Goal: Task Accomplishment & Management: Use online tool/utility

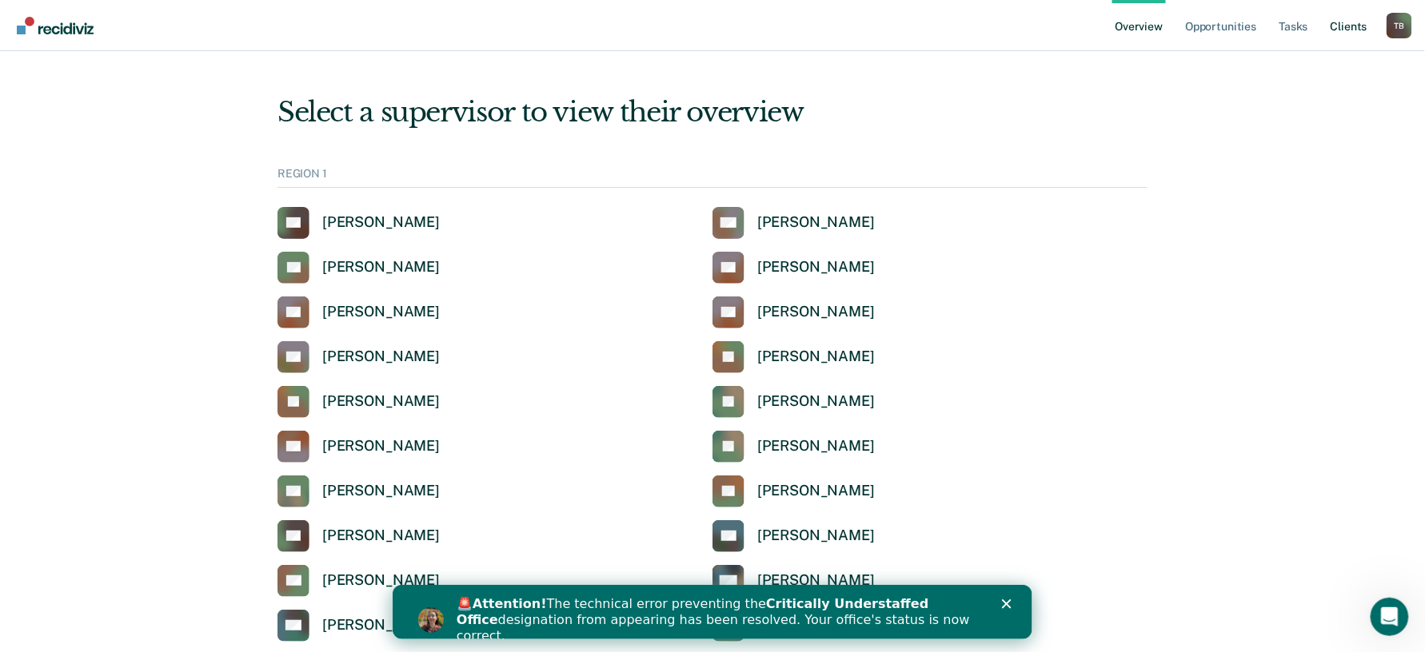
click at [1345, 29] on link "Client s" at bounding box center [1348, 25] width 43 height 51
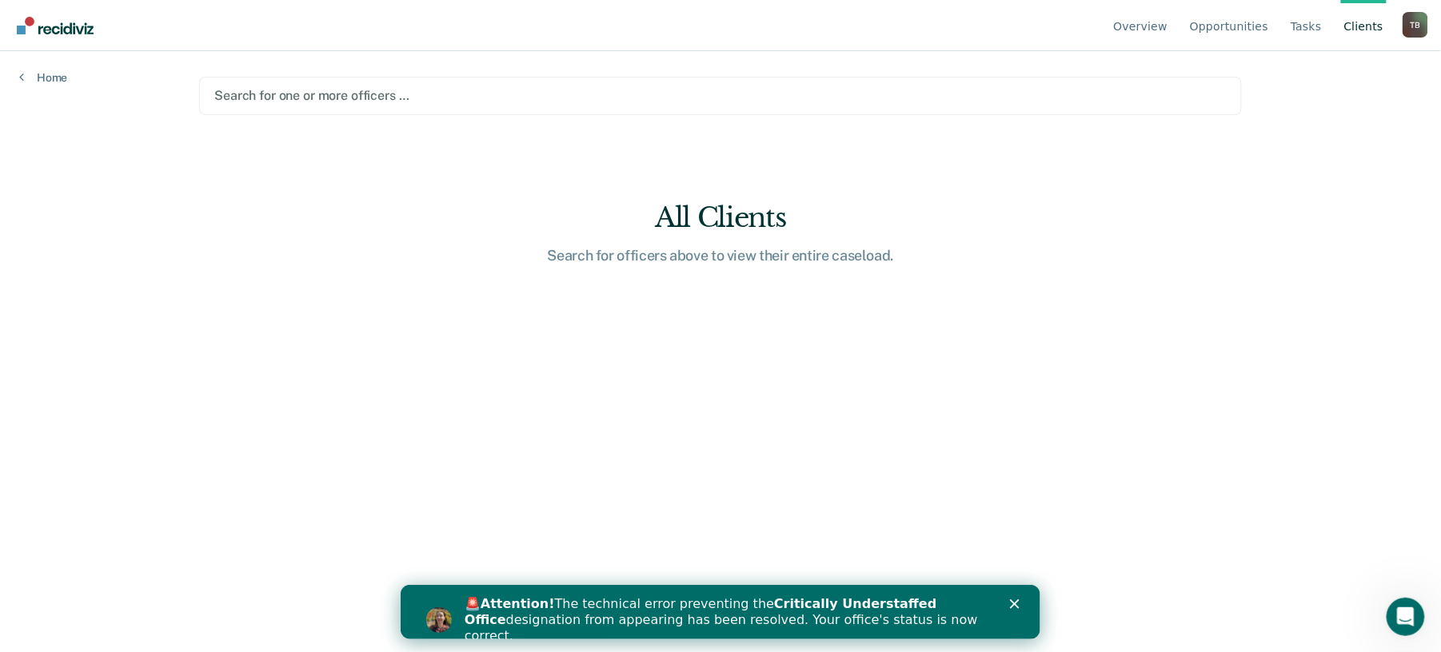
click at [363, 93] on div at bounding box center [720, 95] width 1012 height 18
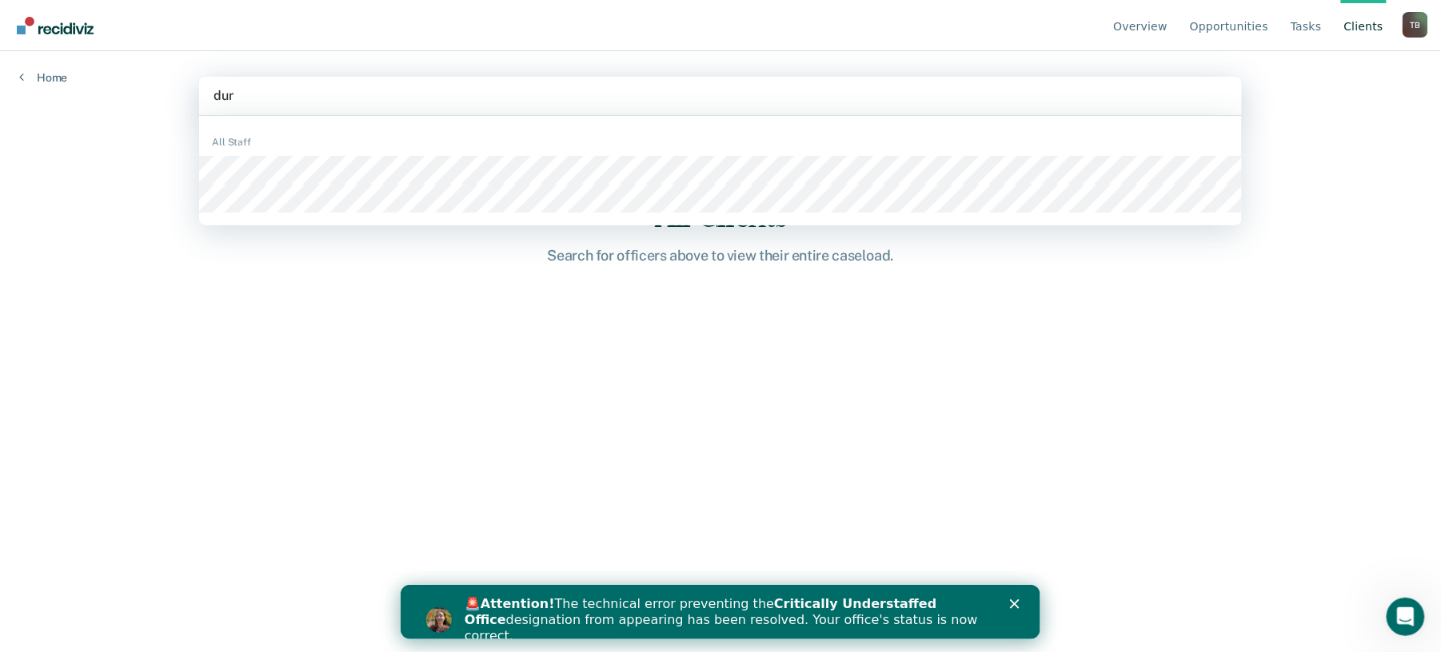
type input "duro"
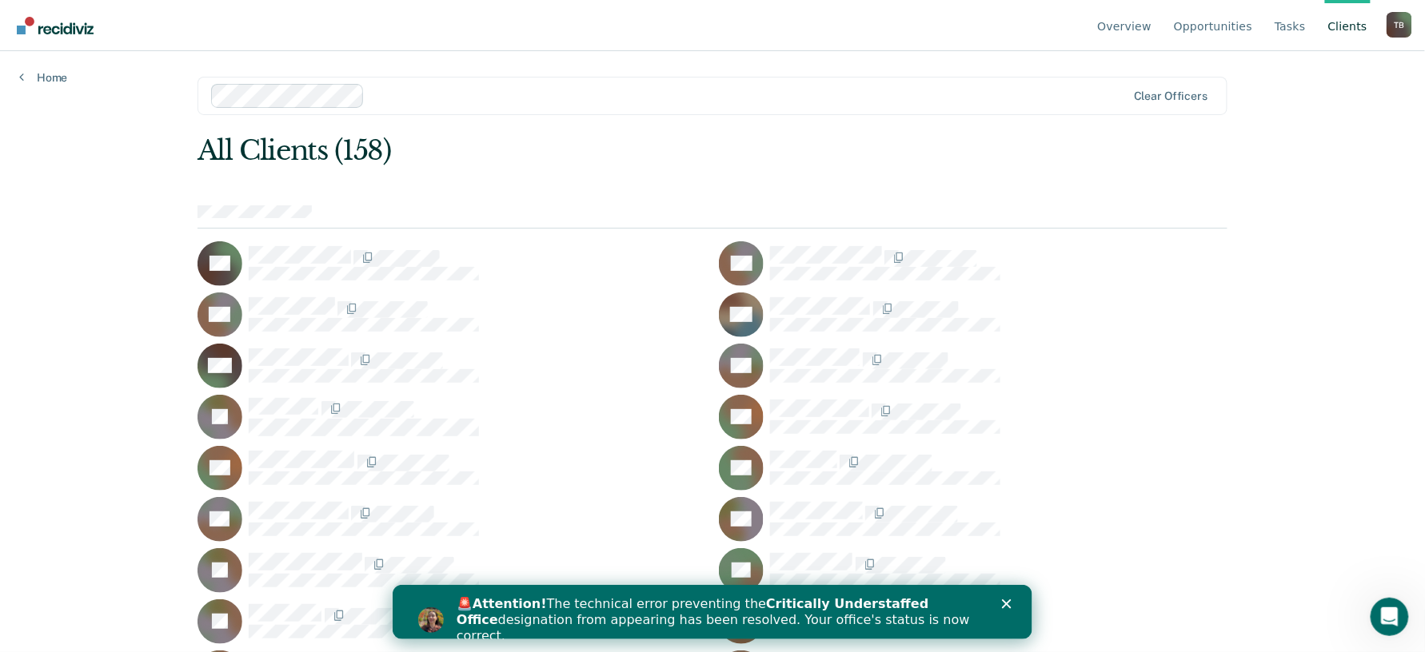
click at [1005, 599] on icon "Close" at bounding box center [1006, 604] width 10 height 10
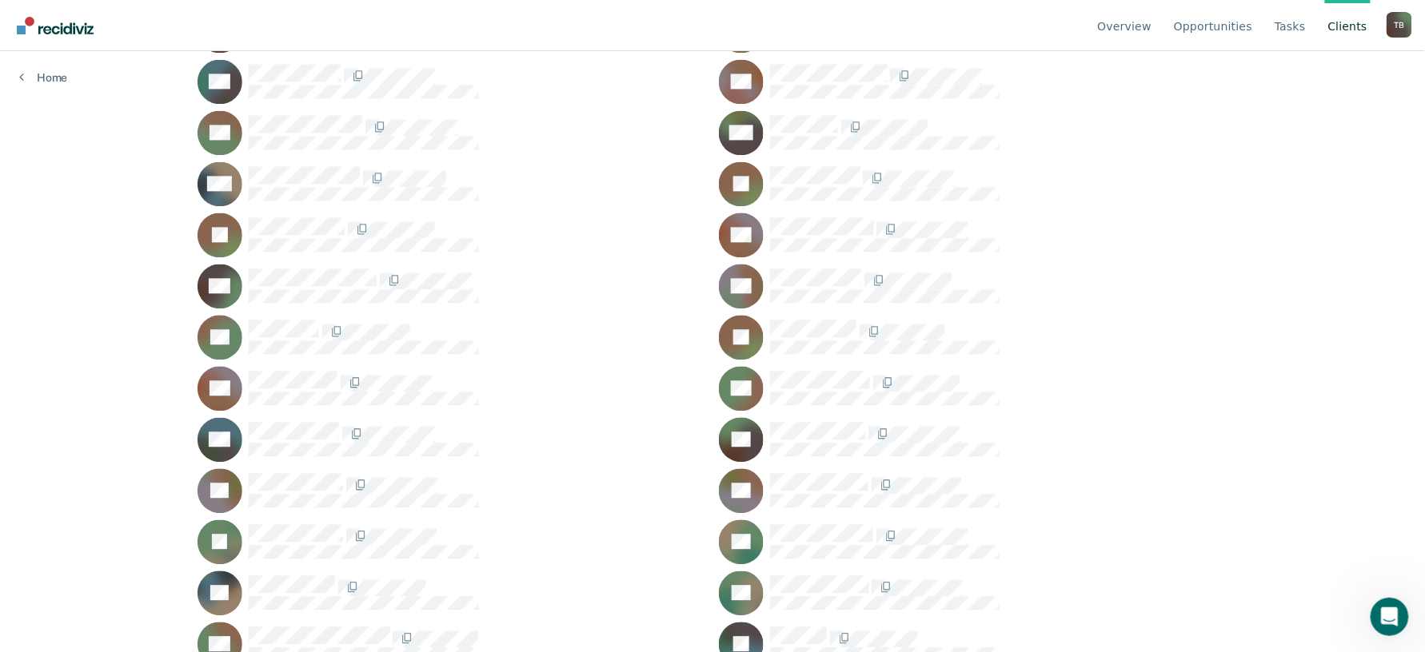
scroll to position [3196, 0]
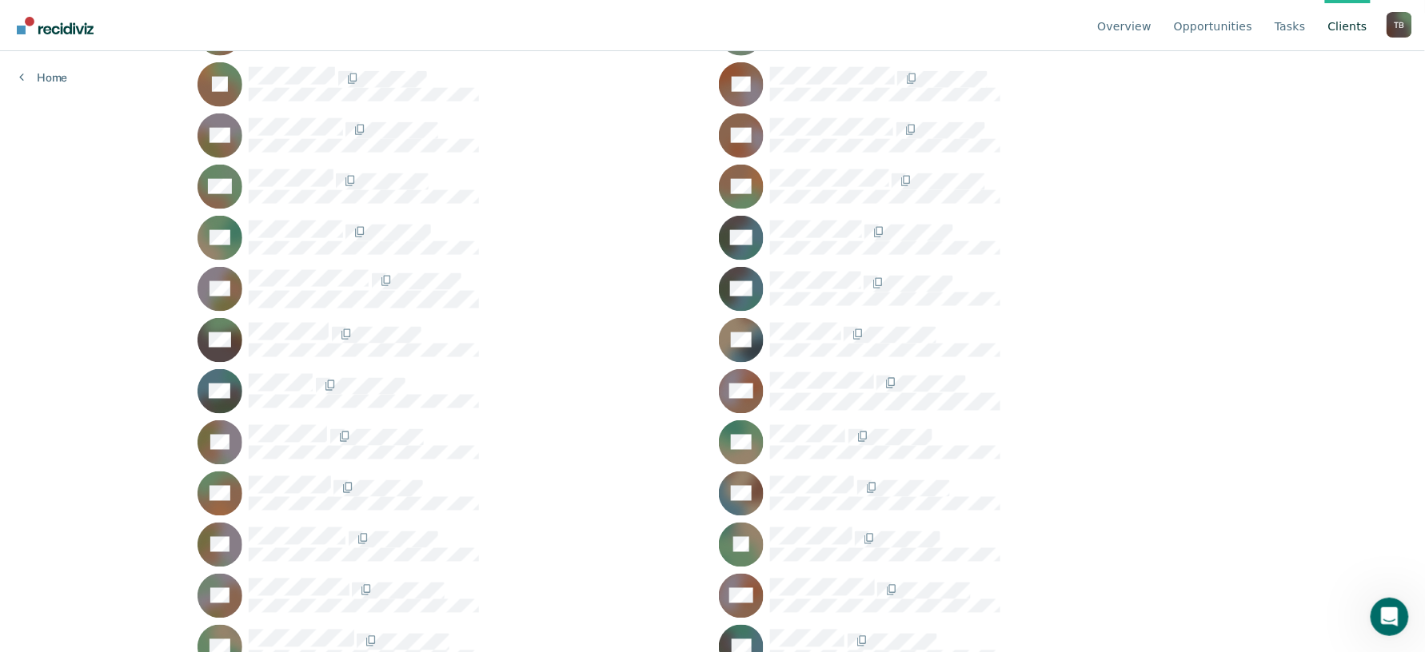
scroll to position [746, 0]
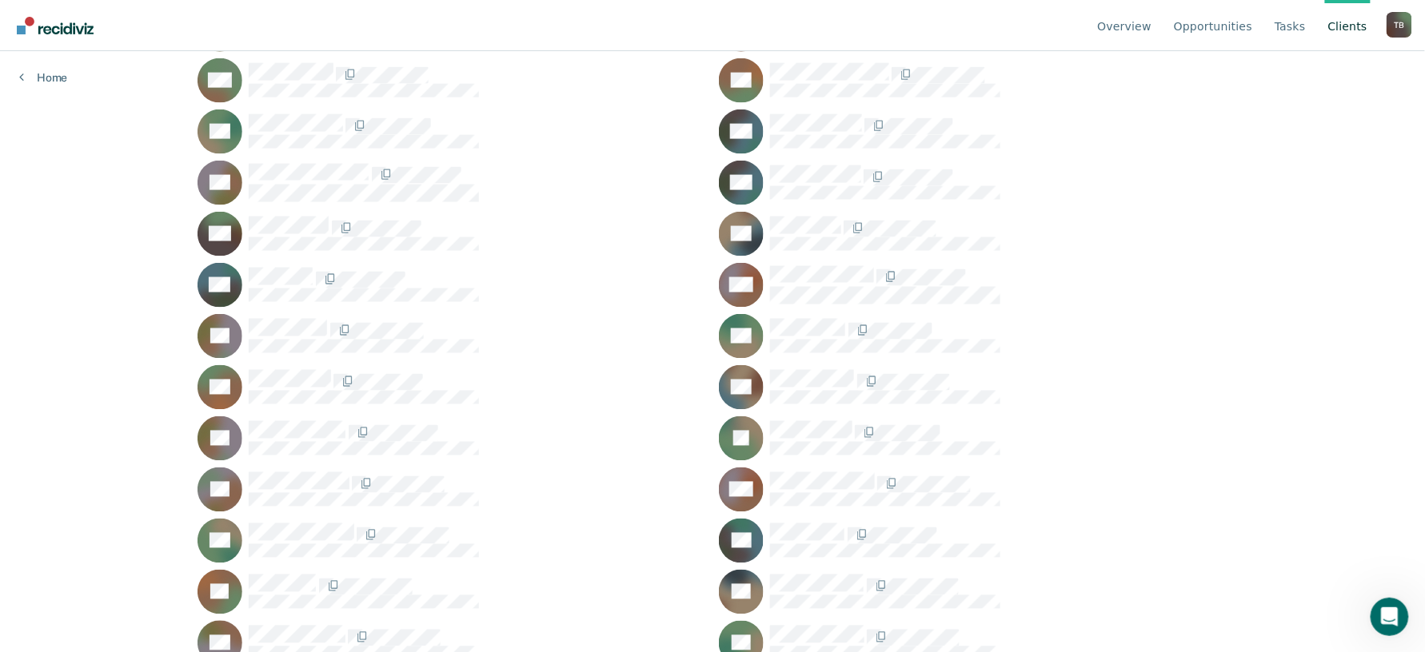
drag, startPoint x: 1058, startPoint y: 201, endPoint x: 1052, endPoint y: 165, distance: 37.3
click at [1052, 165] on div at bounding box center [998, 175] width 457 height 21
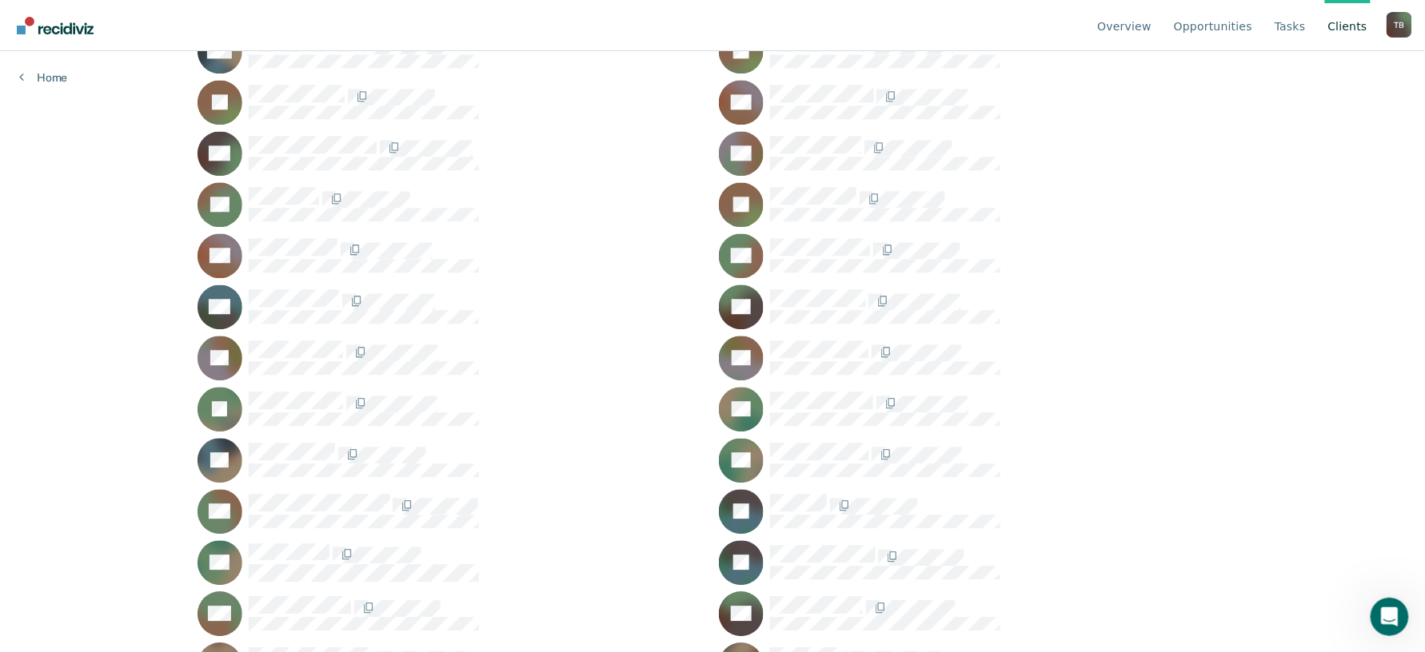
scroll to position [3623, 0]
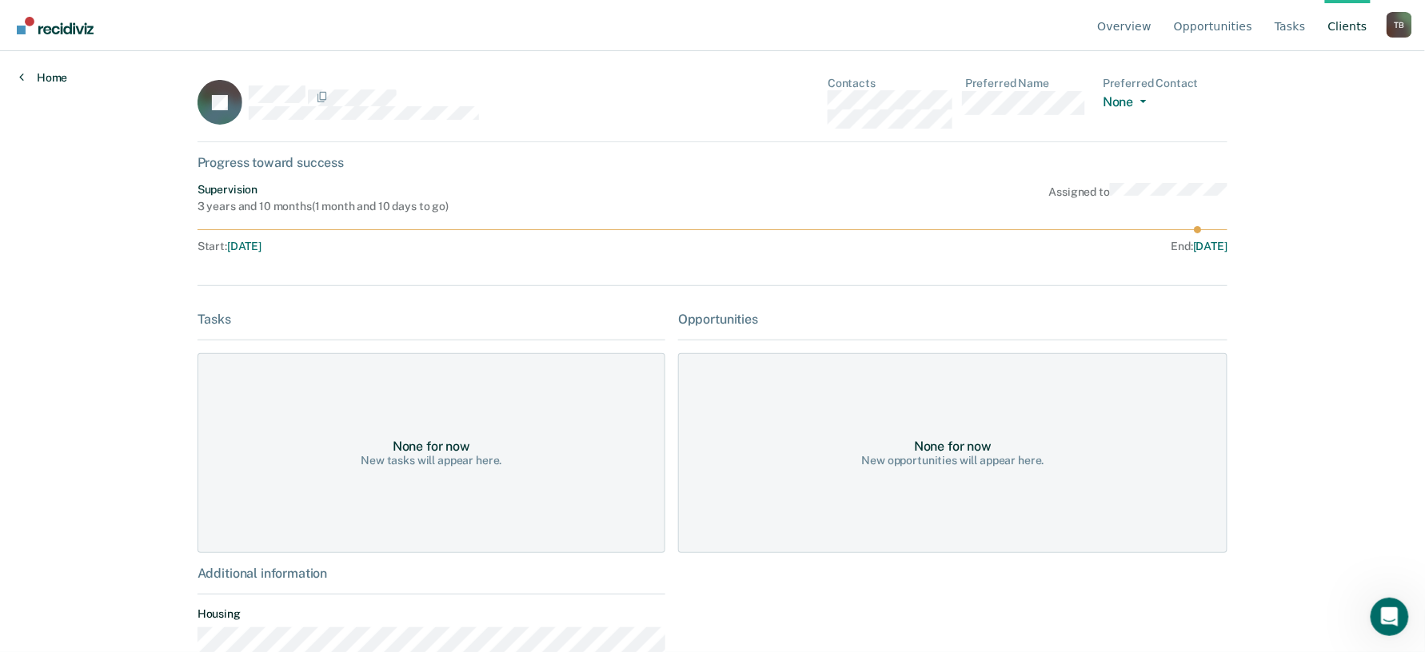
click at [58, 72] on link "Home" at bounding box center [43, 77] width 48 height 14
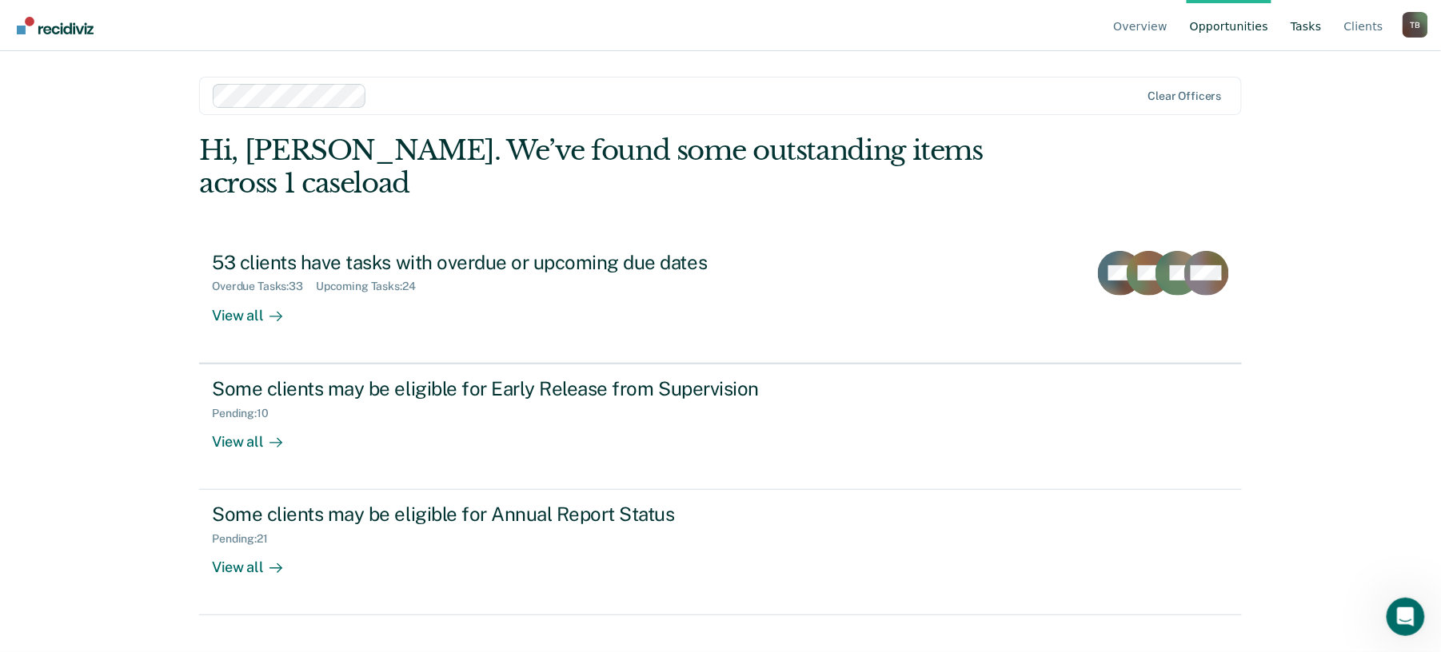
click at [1305, 24] on link "Tasks" at bounding box center [1306, 25] width 38 height 51
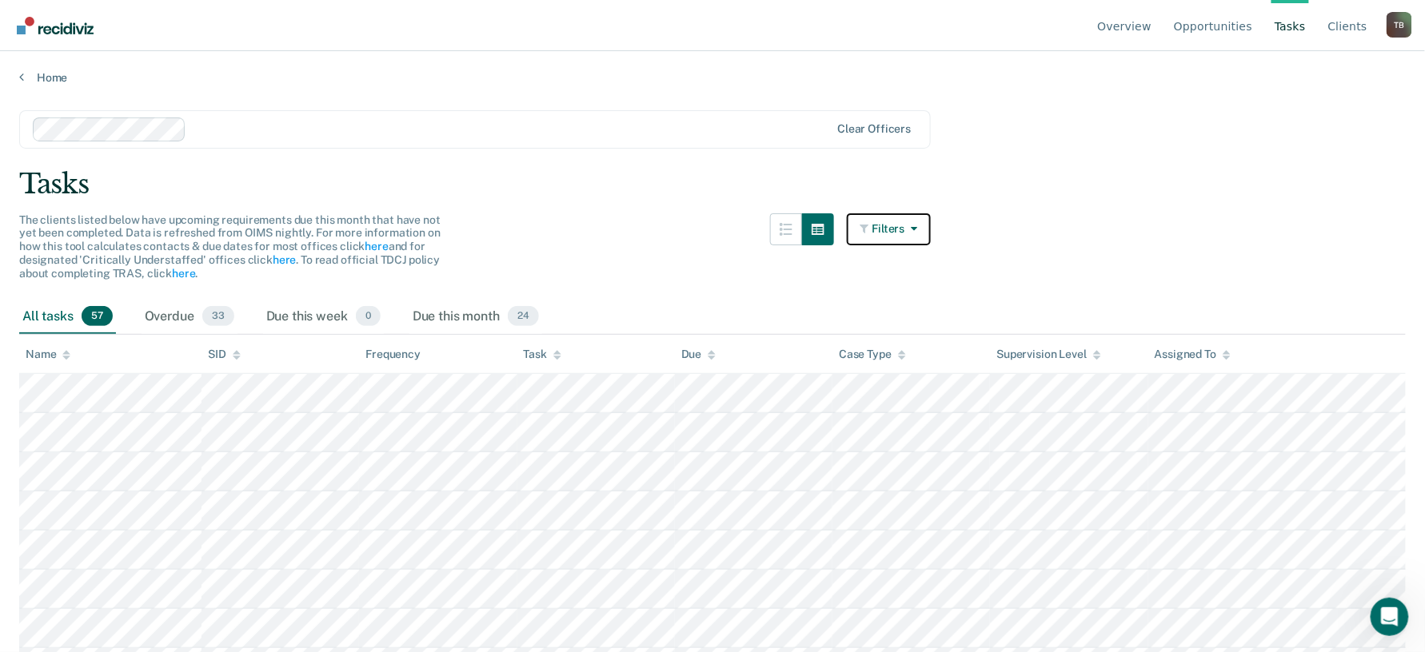
click at [872, 232] on icon "button" at bounding box center [866, 228] width 12 height 11
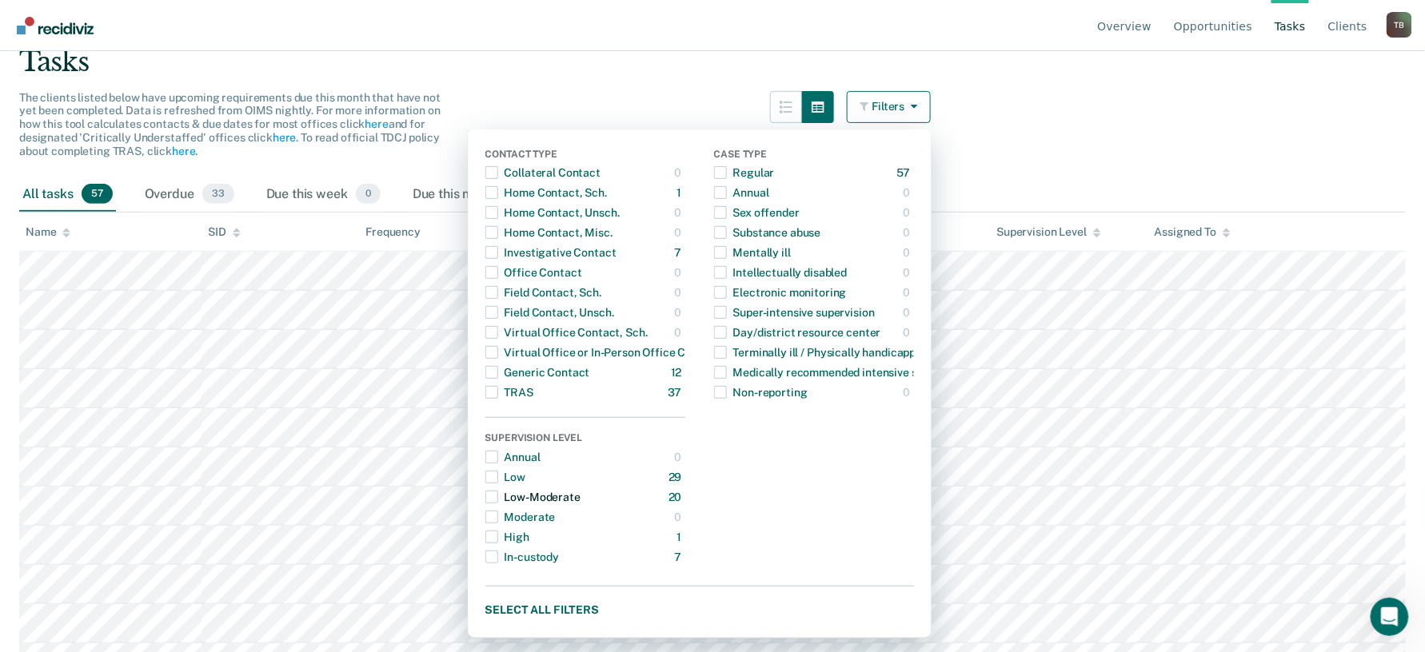
scroll to position [106, 0]
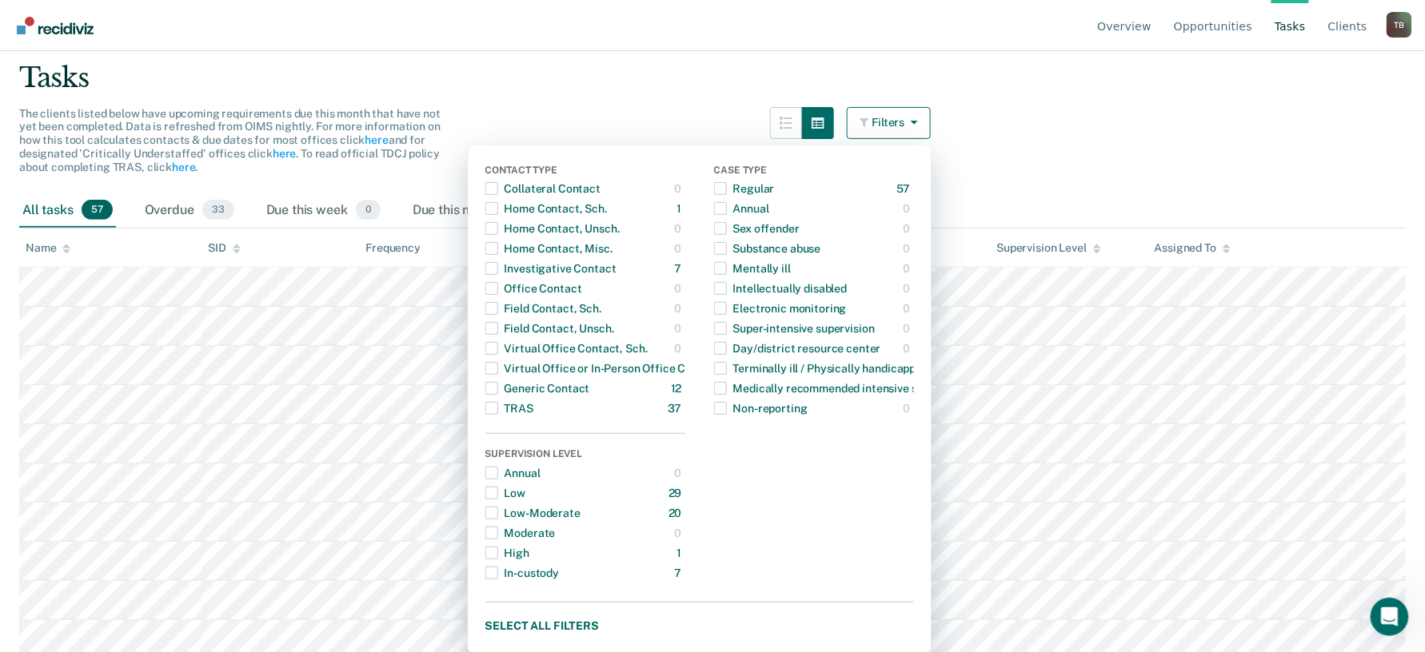
click at [624, 94] on main "Clear officers Tasks The clients listed below have upcoming requirements due th…" at bounding box center [712, 259] width 1425 height 563
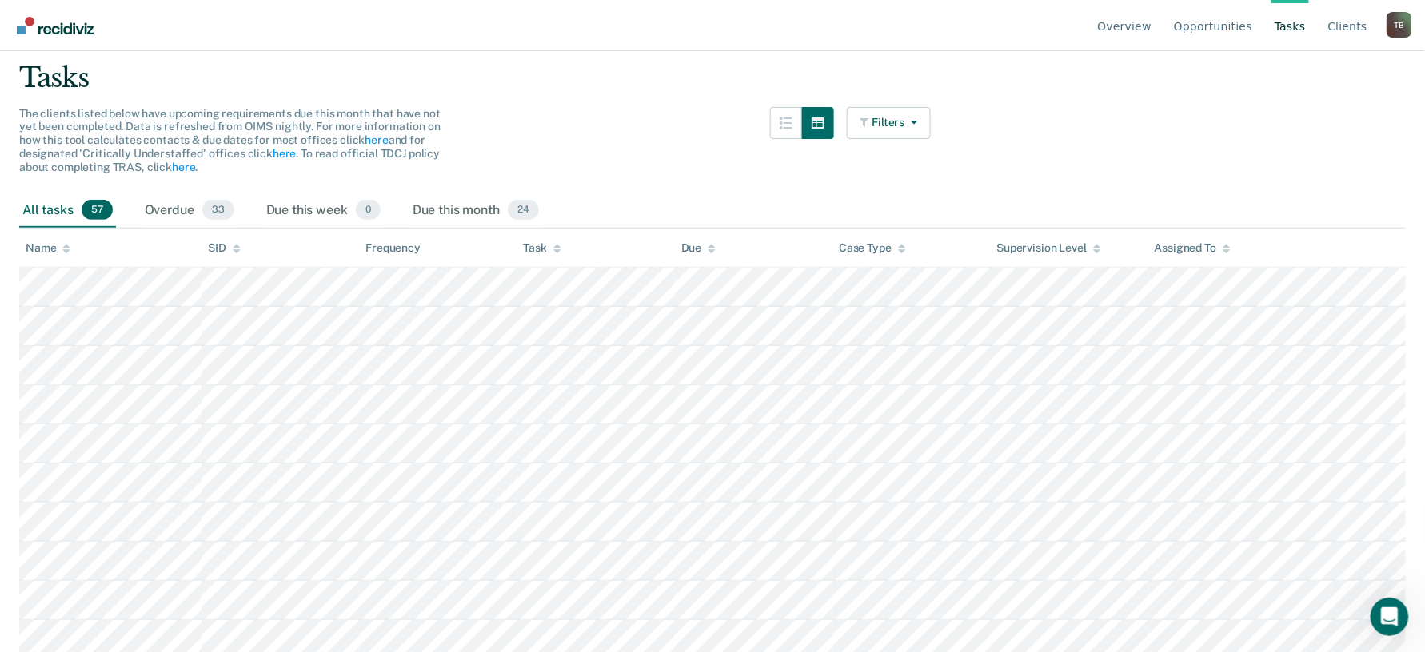
click at [1305, 114] on main "Clear officers Tasks The clients listed below have upcoming requirements due th…" at bounding box center [712, 259] width 1425 height 563
click at [897, 117] on button "Filters" at bounding box center [889, 123] width 85 height 32
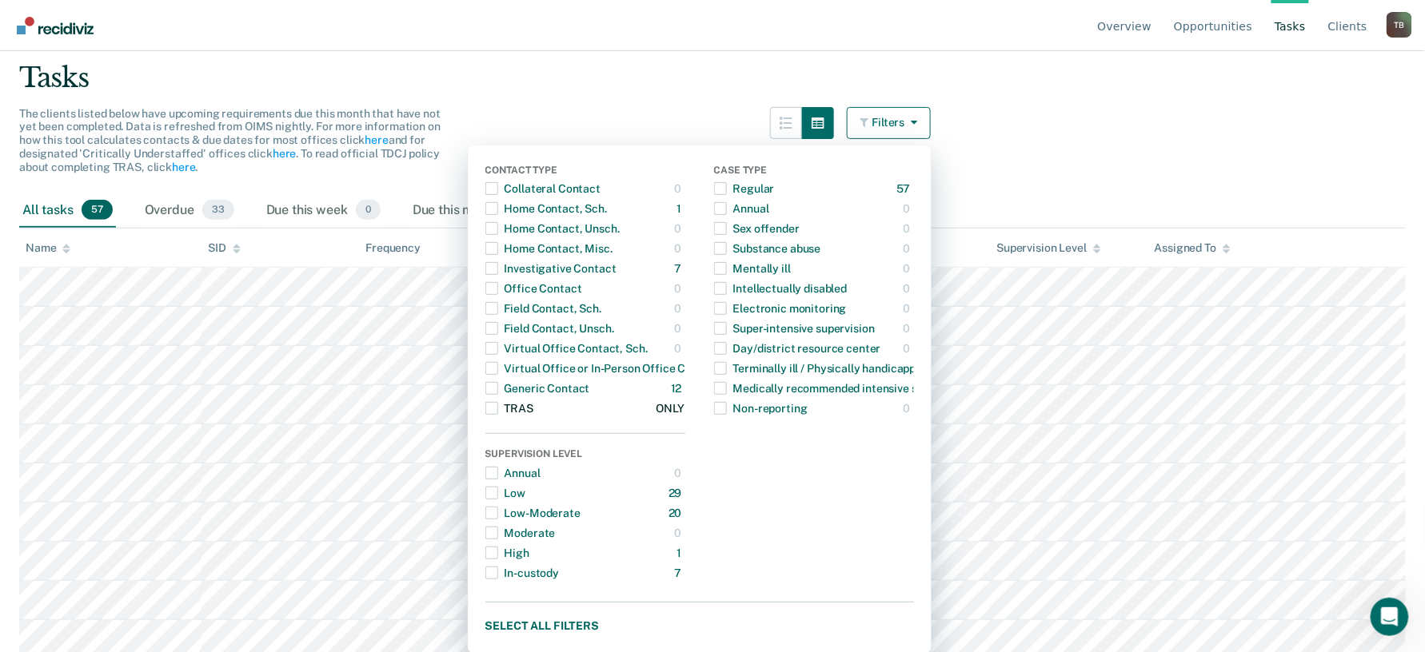
click at [498, 410] on span "Dropdown Menu" at bounding box center [491, 408] width 13 height 13
click at [1108, 151] on main "Clear officers Tasks The clients listed below have upcoming requirements due th…" at bounding box center [712, 259] width 1425 height 563
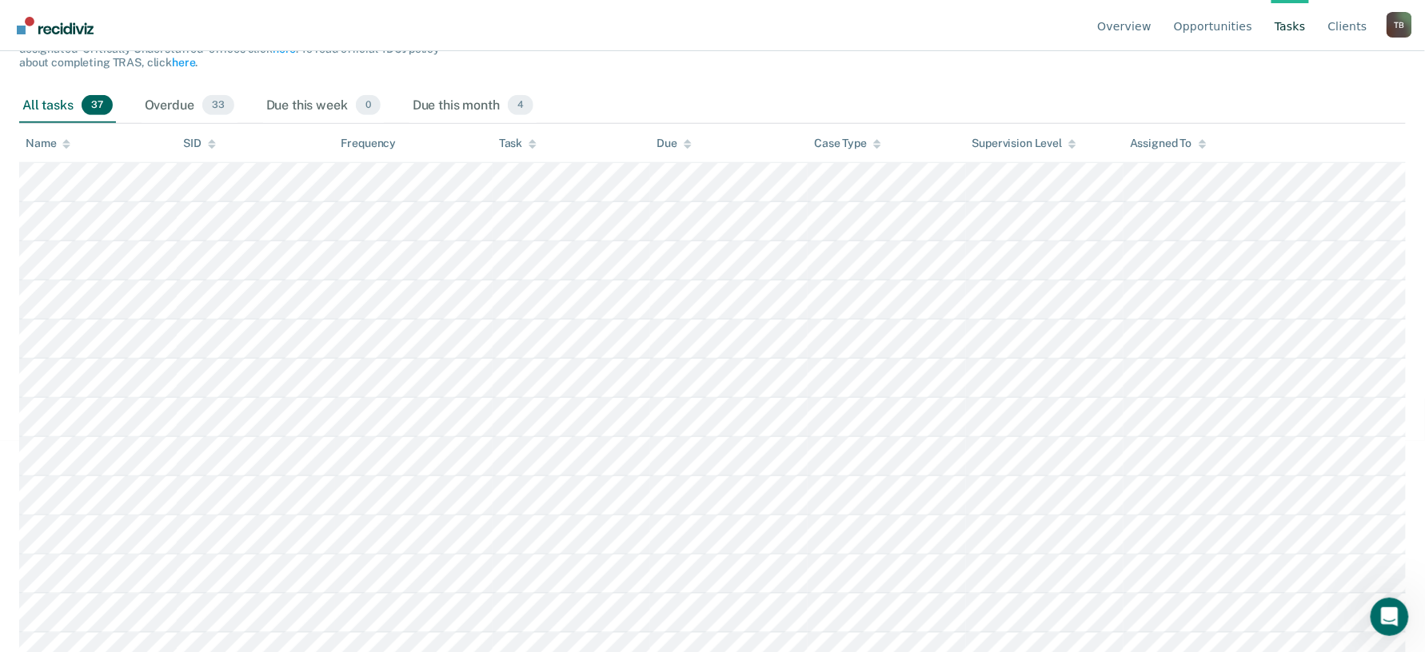
scroll to position [0, 0]
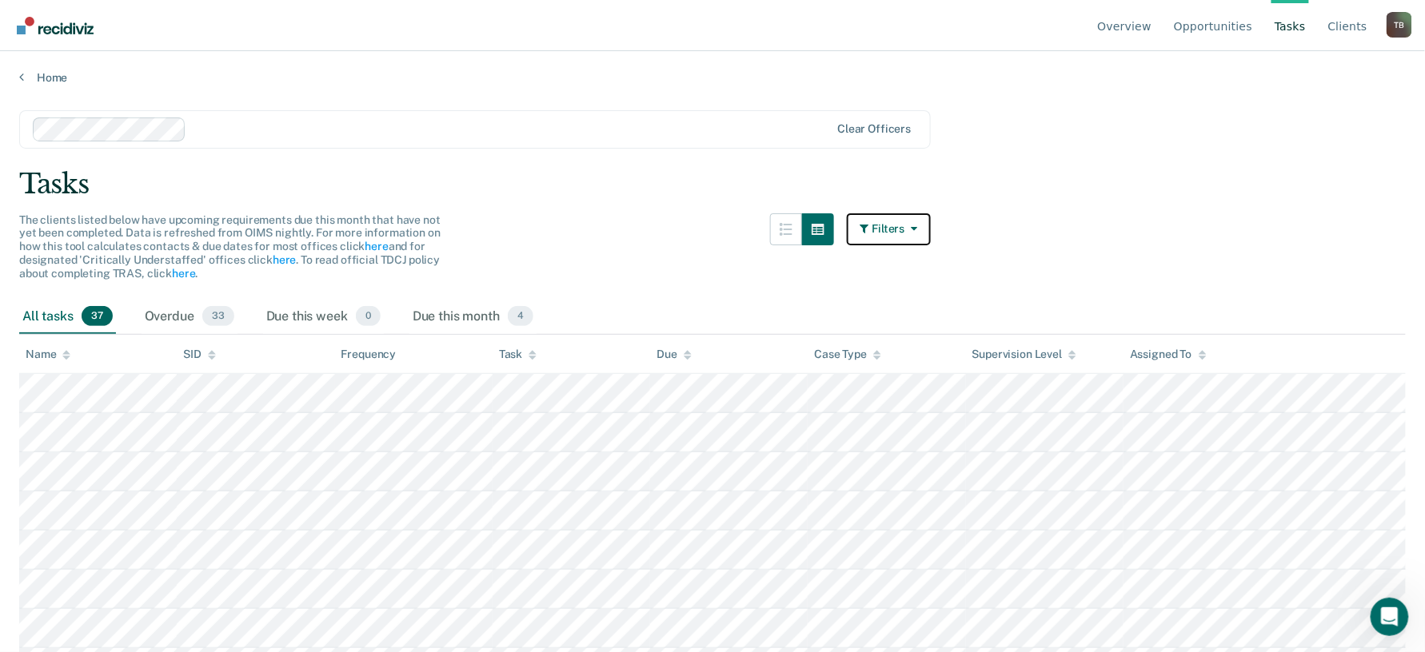
click at [878, 234] on button "Filters" at bounding box center [889, 229] width 85 height 32
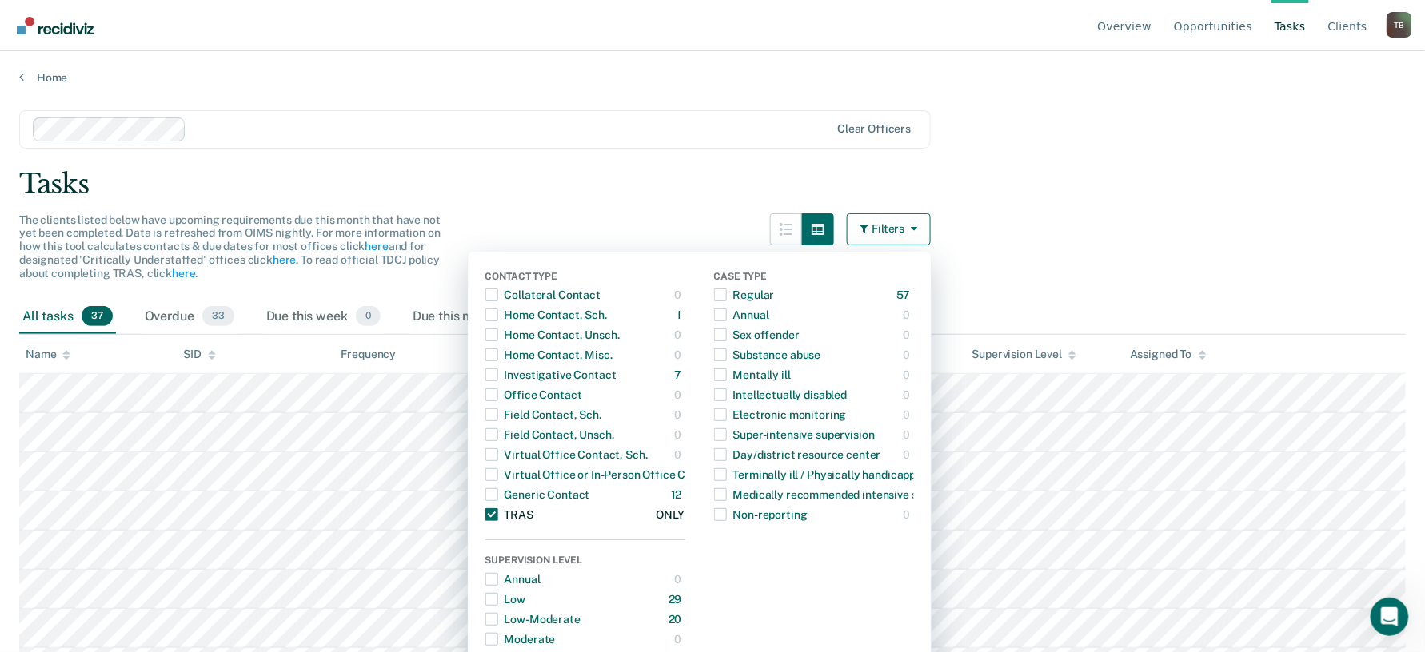
click at [498, 515] on span "Dropdown Menu" at bounding box center [491, 514] width 13 height 13
click at [1070, 202] on main "Clear officers Tasks The clients listed below have upcoming requirements due th…" at bounding box center [712, 366] width 1425 height 563
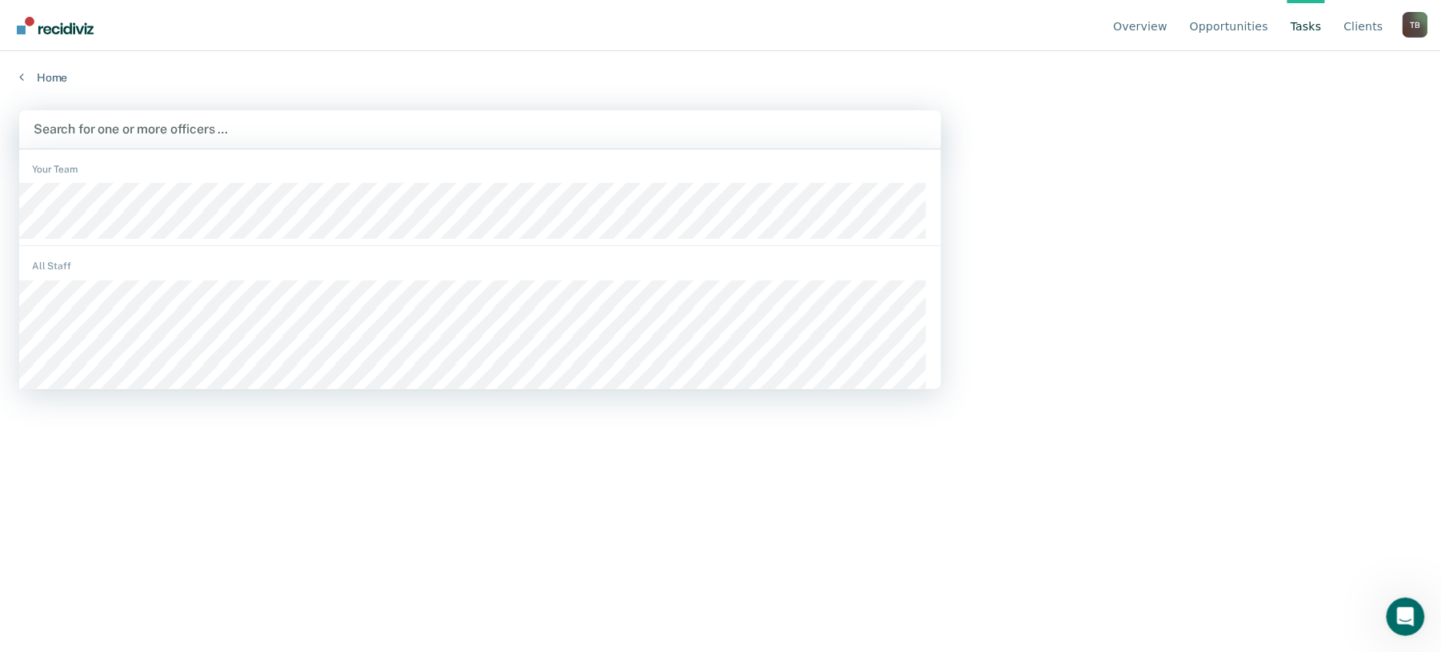
click at [202, 120] on div at bounding box center [480, 129] width 893 height 18
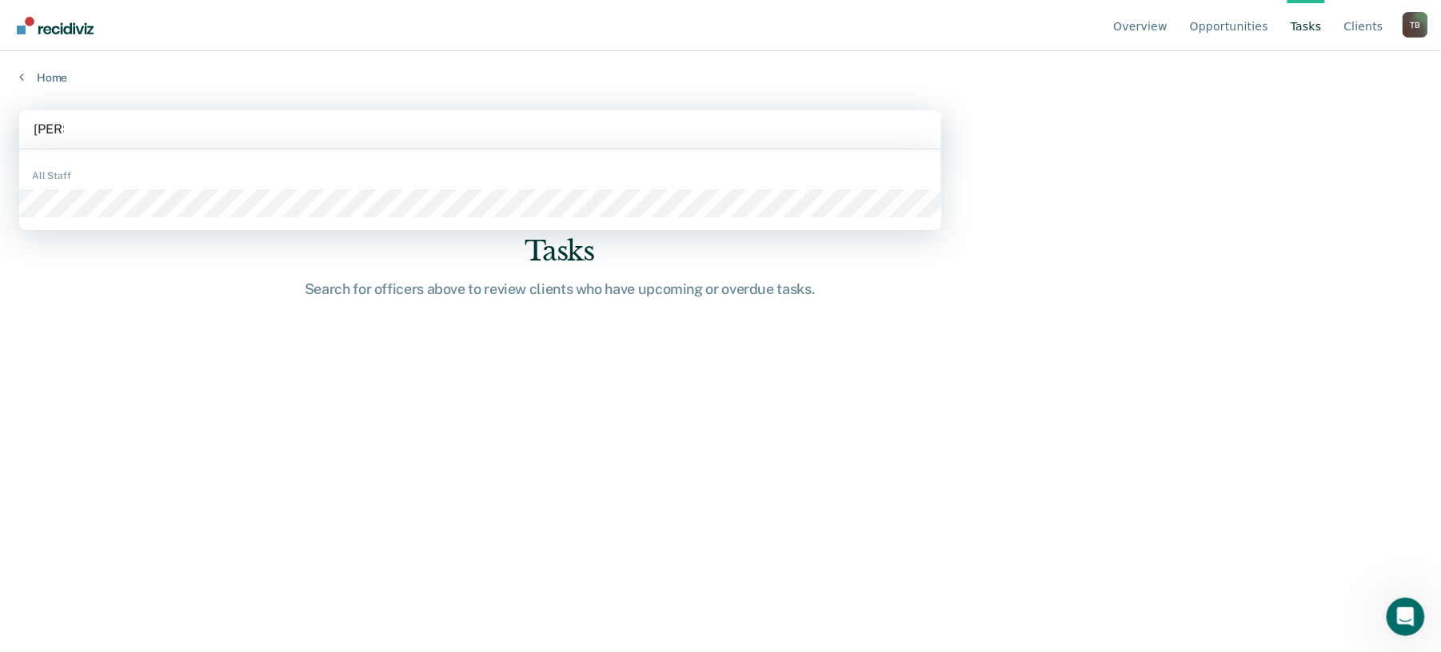
type input "braggs"
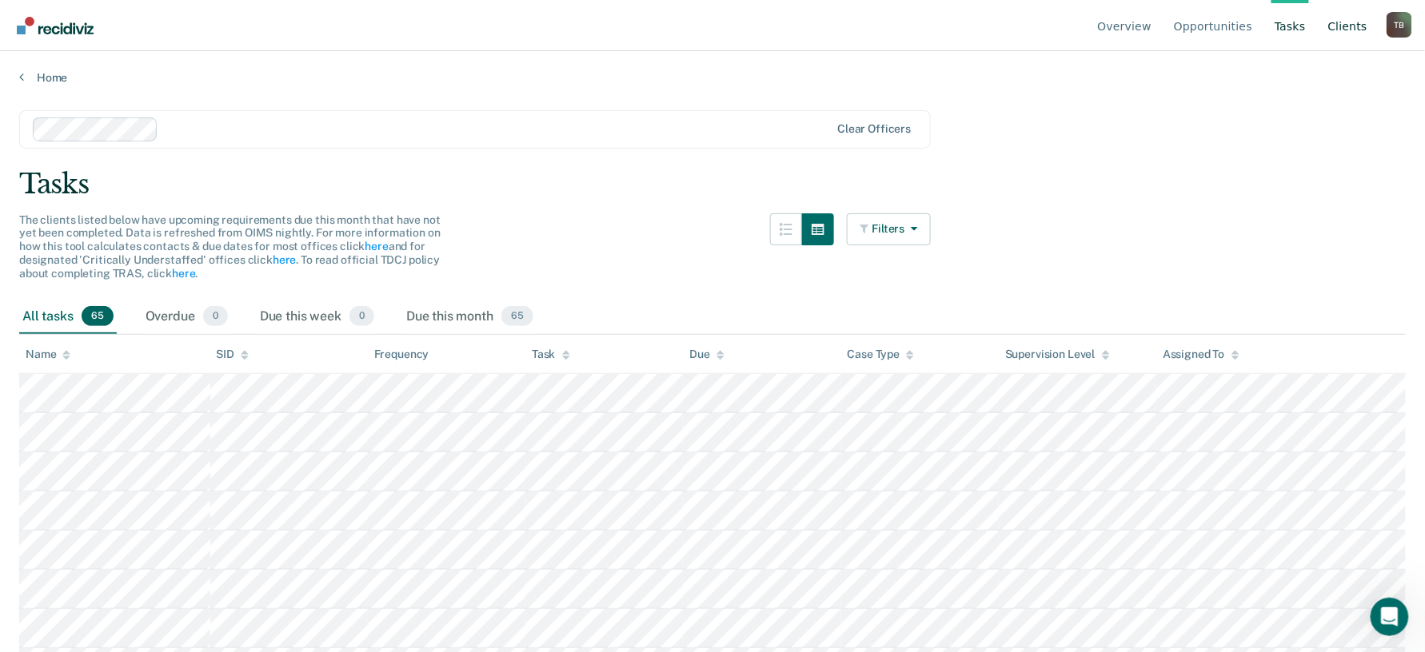
click at [1348, 23] on link "Client s" at bounding box center [1348, 25] width 46 height 51
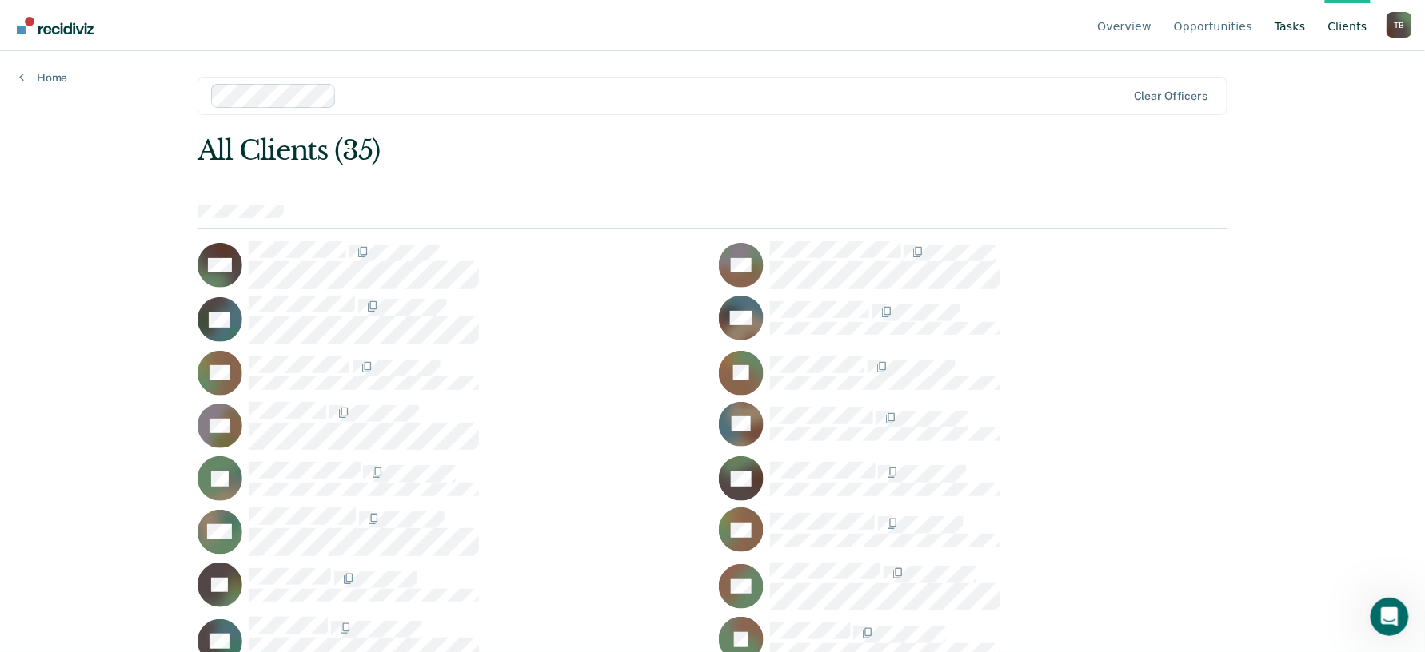
click at [1289, 26] on link "Tasks" at bounding box center [1290, 25] width 38 height 51
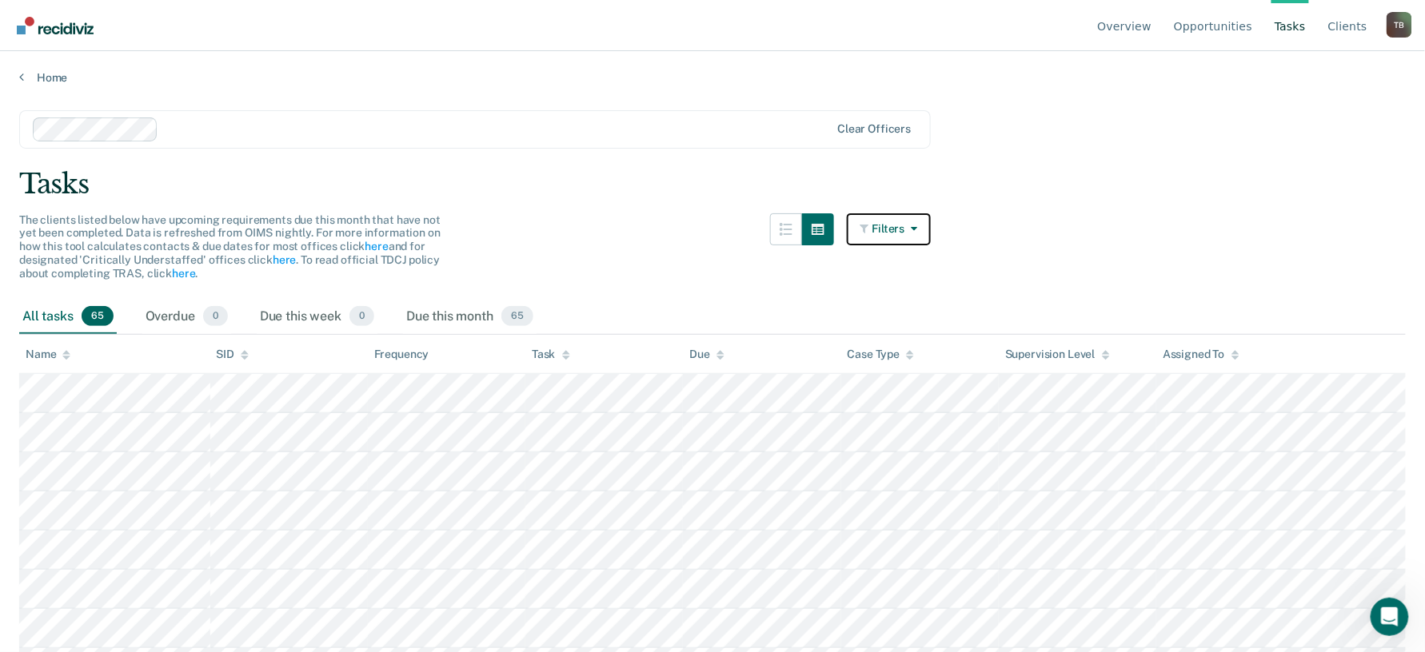
click at [883, 224] on button "Filters" at bounding box center [889, 229] width 85 height 32
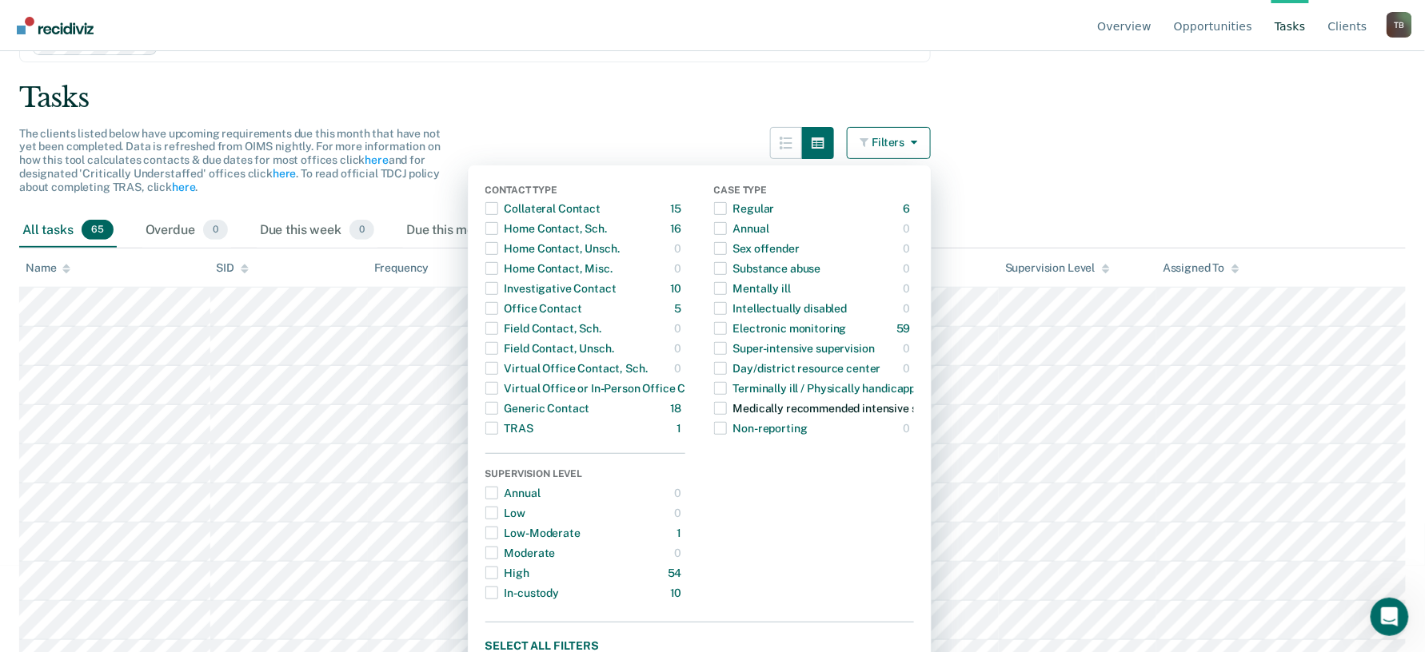
scroll to position [213, 0]
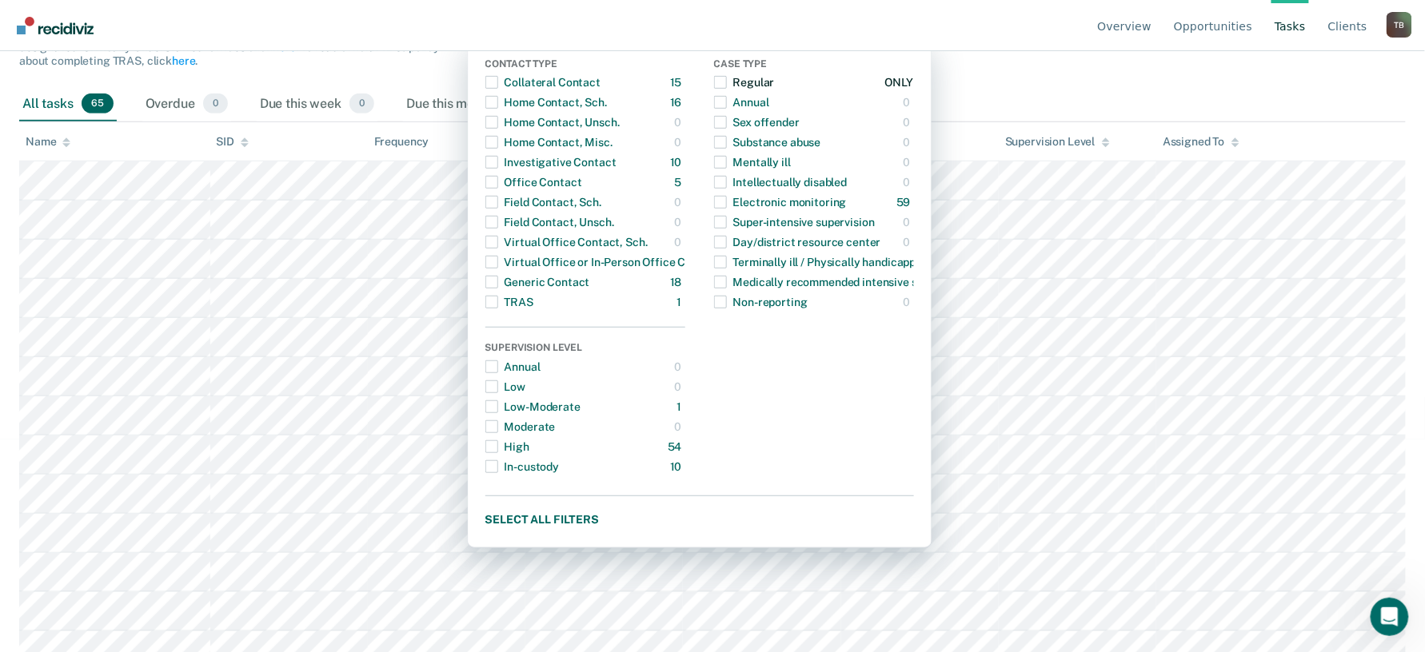
click at [727, 78] on span "Dropdown Menu" at bounding box center [720, 82] width 13 height 13
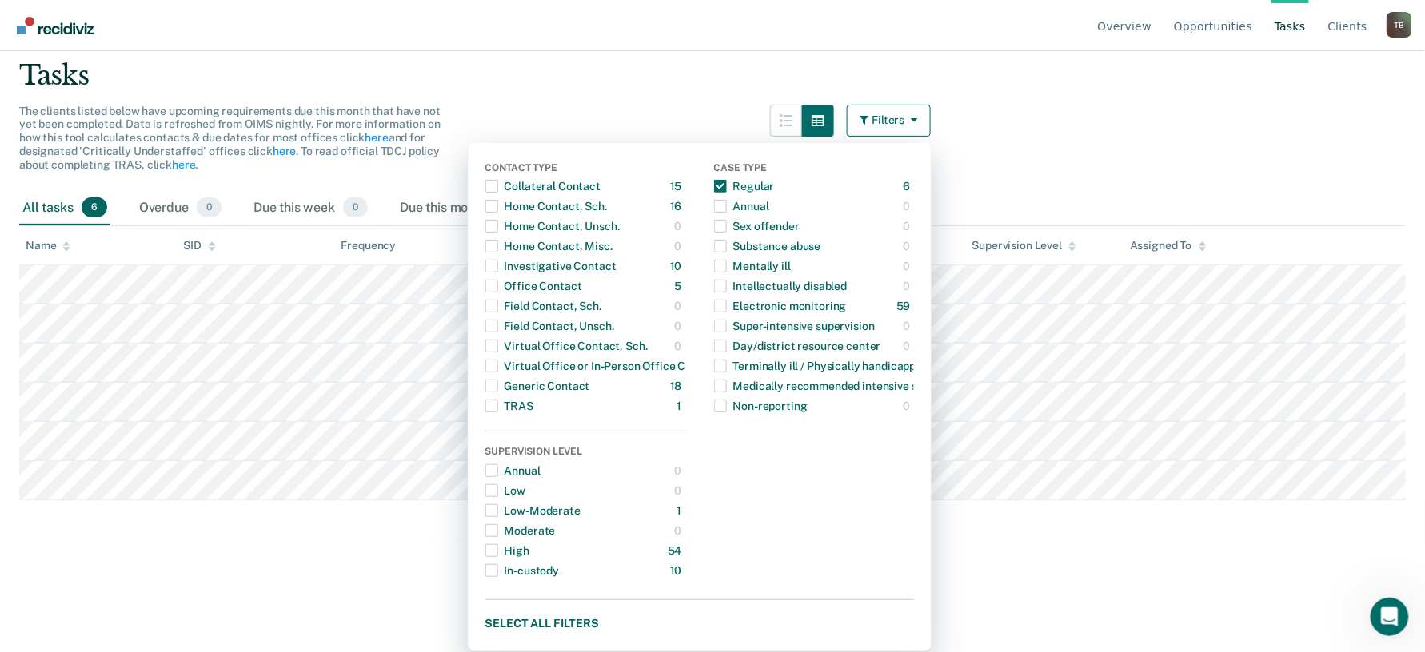
drag, startPoint x: 1146, startPoint y: 147, endPoint x: 1174, endPoint y: 151, distance: 29.1
click at [1146, 148] on main "Clear officers Tasks The clients listed below have upcoming requirements due th…" at bounding box center [712, 257] width 1425 height 563
